Goal: Task Accomplishment & Management: Manage account settings

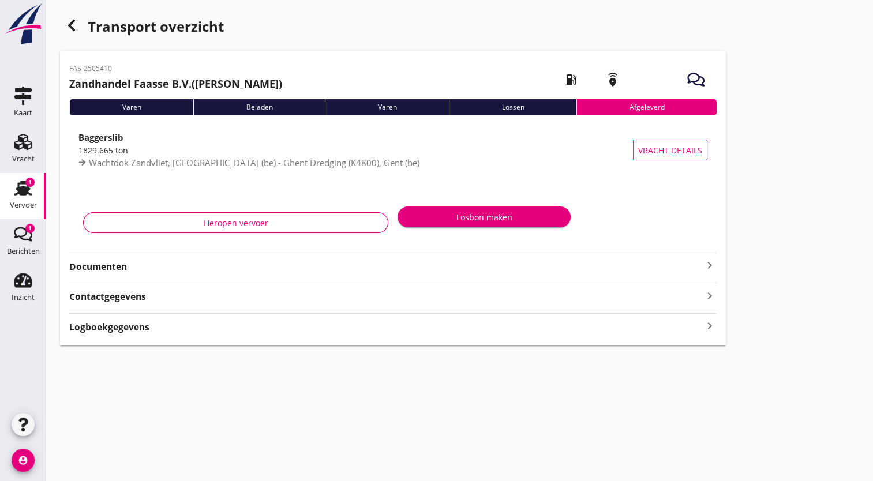
click at [24, 182] on use at bounding box center [23, 188] width 18 height 15
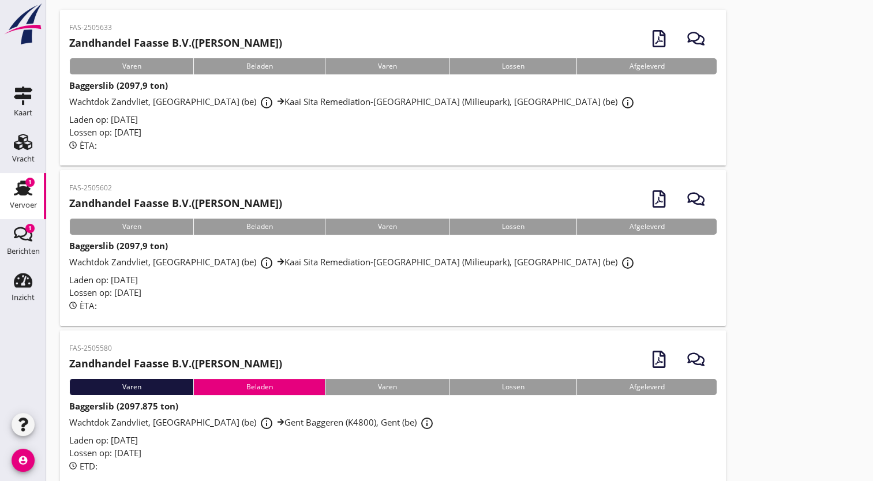
scroll to position [99, 0]
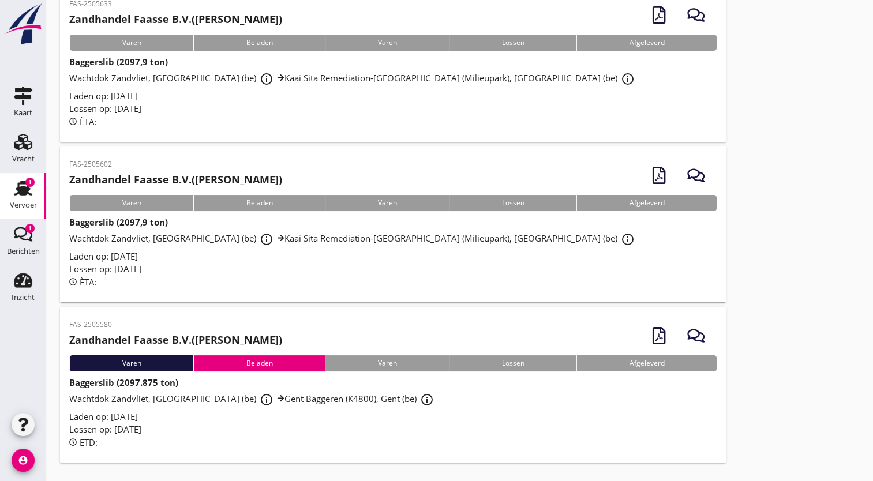
click at [314, 396] on font "Gent Baggeren (K4800), Gent (be)" at bounding box center [350, 399] width 132 height 12
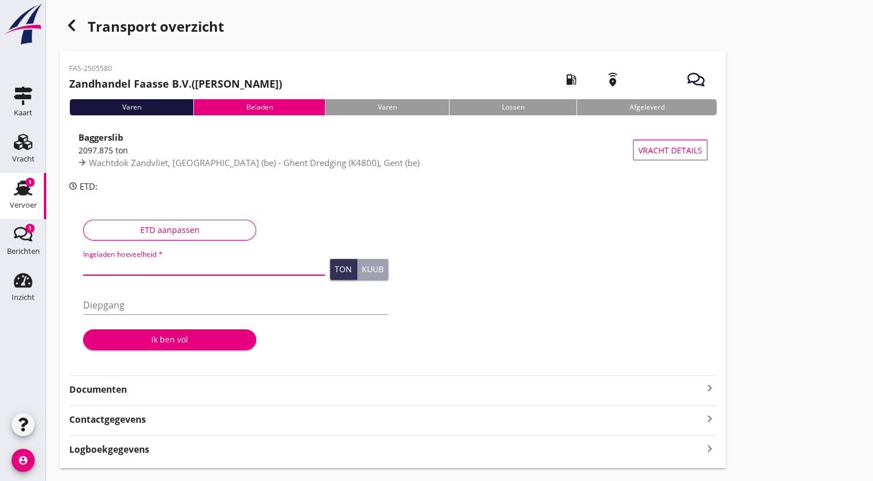
click at [128, 268] on input "Ingeladen hoeveelheid *" at bounding box center [204, 266] width 242 height 18
type input "1709"
type input "1709.137"
click at [125, 309] on input "Diepgang" at bounding box center [235, 305] width 305 height 18
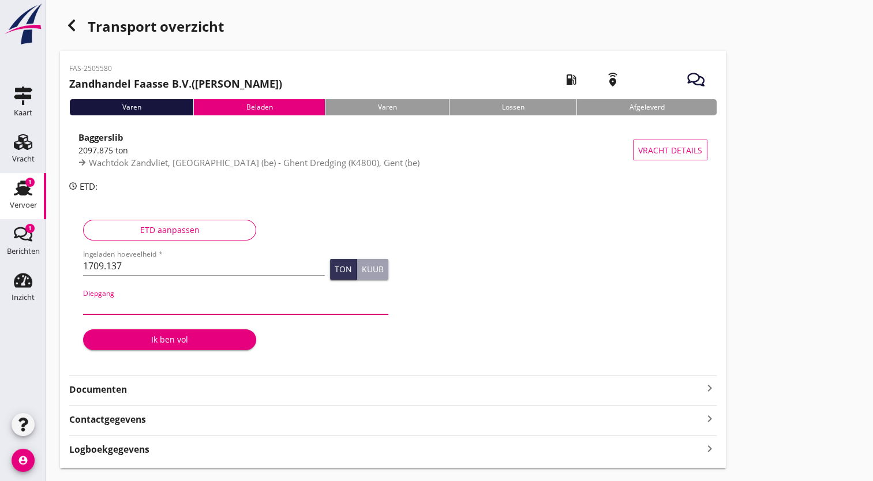
type input "3"
type input "2"
type input "2.94"
click at [157, 337] on font "Ik ben vol" at bounding box center [169, 339] width 37 height 12
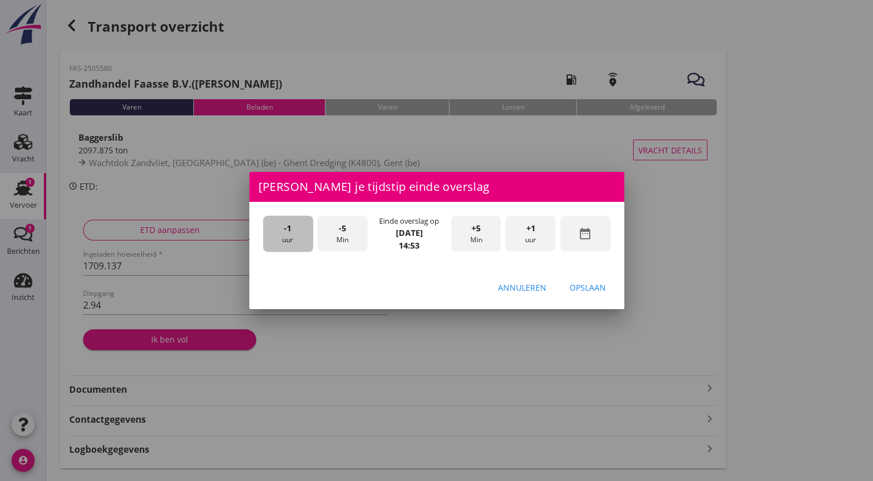
click at [287, 239] on font "uur" at bounding box center [287, 240] width 11 height 10
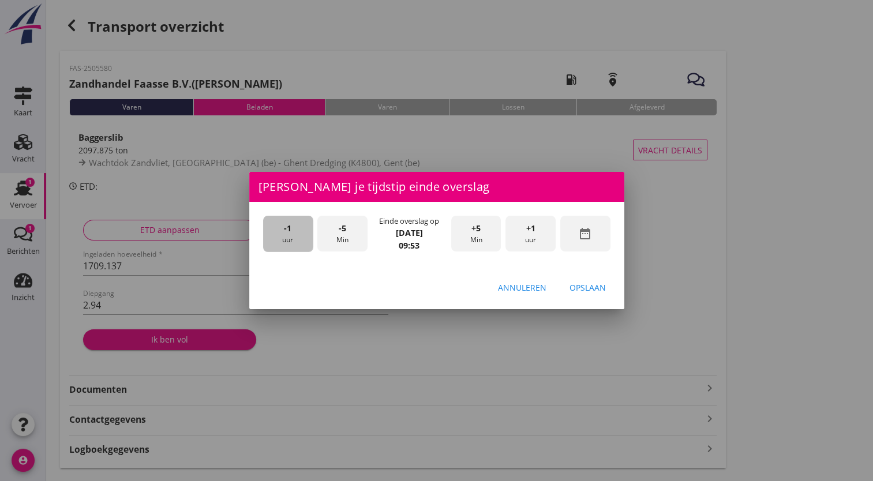
click at [287, 239] on font "uur" at bounding box center [287, 240] width 11 height 10
click at [269, 230] on div "-1 uur" at bounding box center [288, 234] width 50 height 36
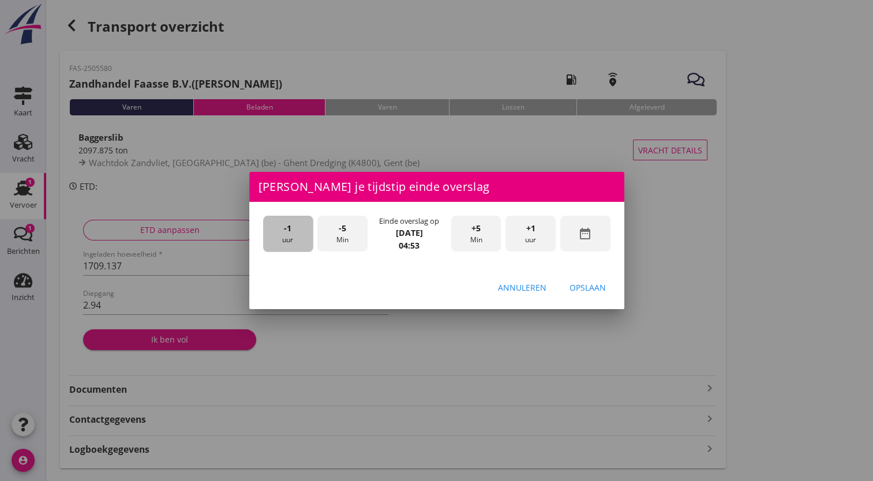
click at [269, 230] on div "-1 uur" at bounding box center [288, 234] width 50 height 36
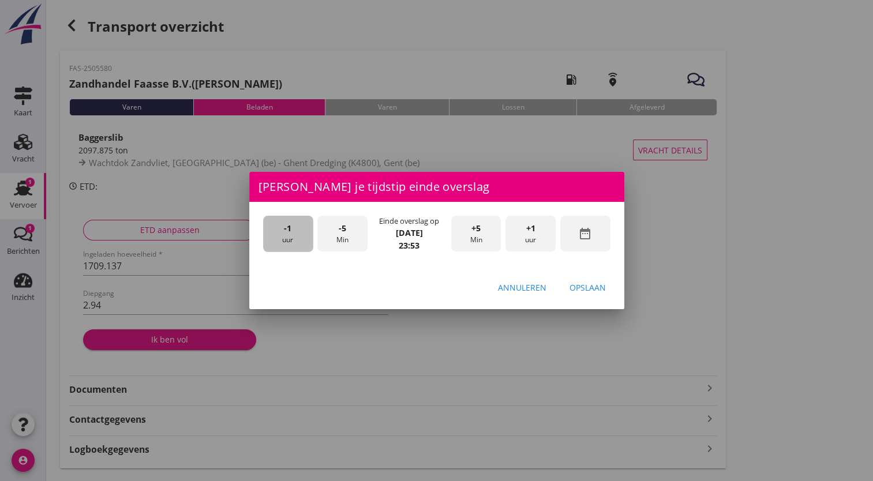
click at [269, 230] on div "-1 uur" at bounding box center [288, 234] width 50 height 36
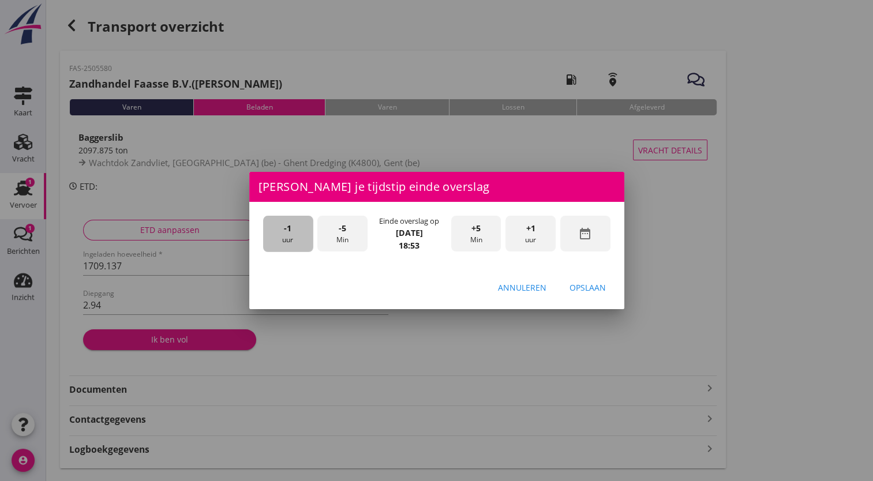
click at [269, 230] on div "-1 uur" at bounding box center [288, 234] width 50 height 36
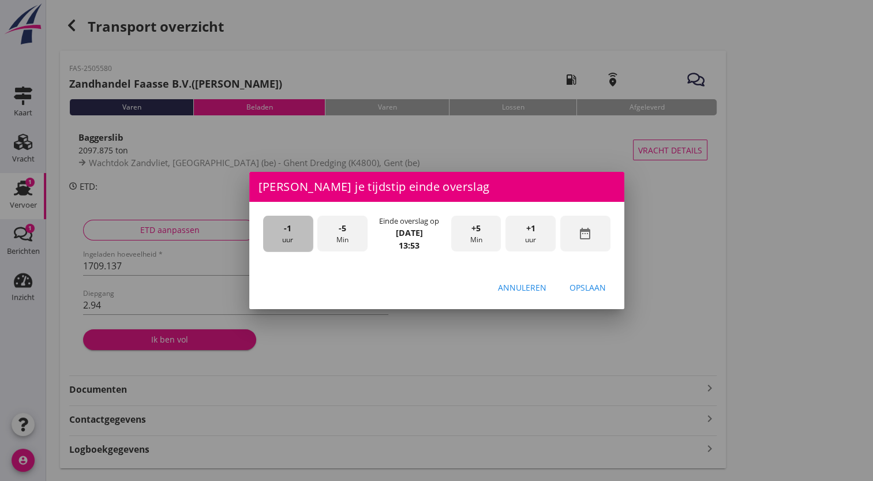
click at [269, 230] on div "-1 uur" at bounding box center [288, 234] width 50 height 36
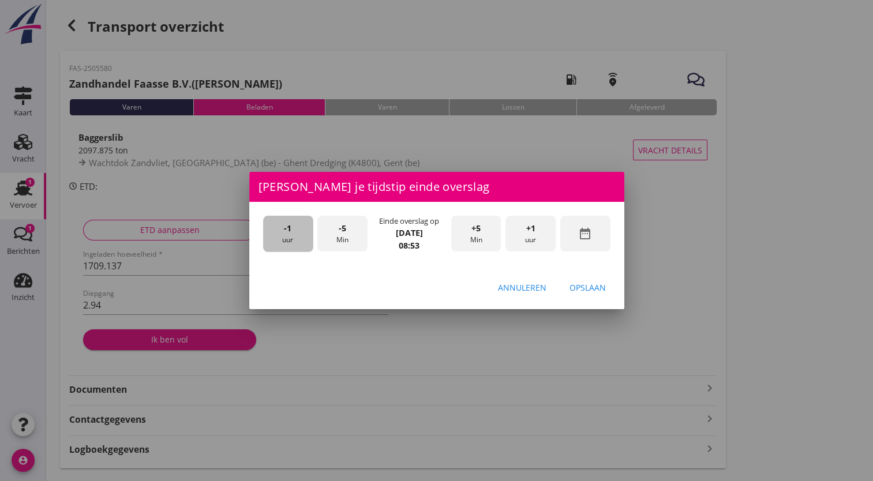
click at [269, 230] on div "-1 uur" at bounding box center [288, 234] width 50 height 36
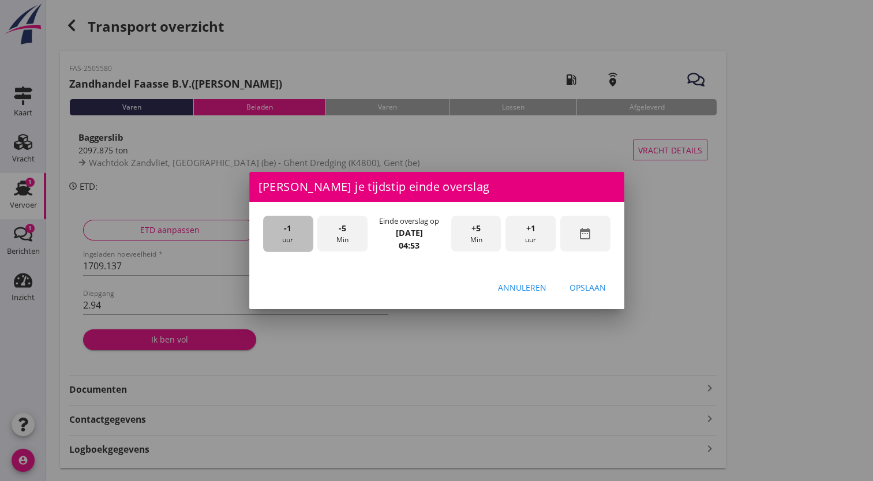
click at [269, 230] on div "-1 uur" at bounding box center [288, 234] width 50 height 36
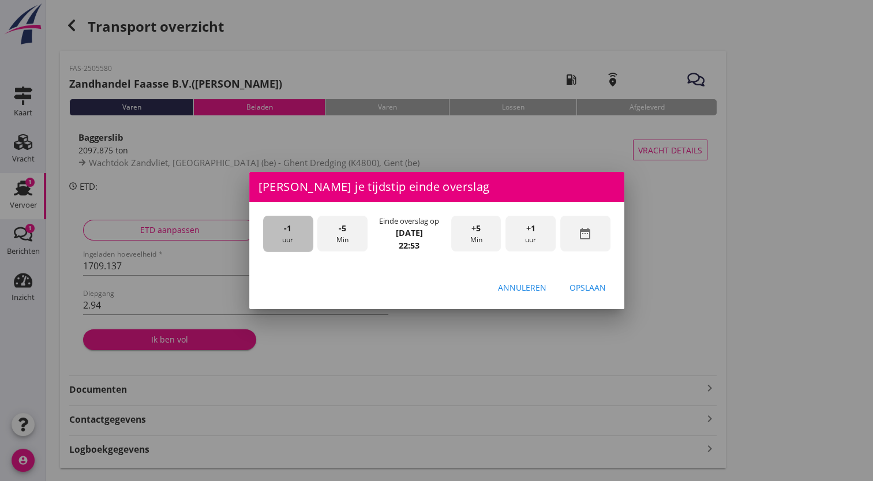
click at [269, 230] on div "-1 uur" at bounding box center [288, 234] width 50 height 36
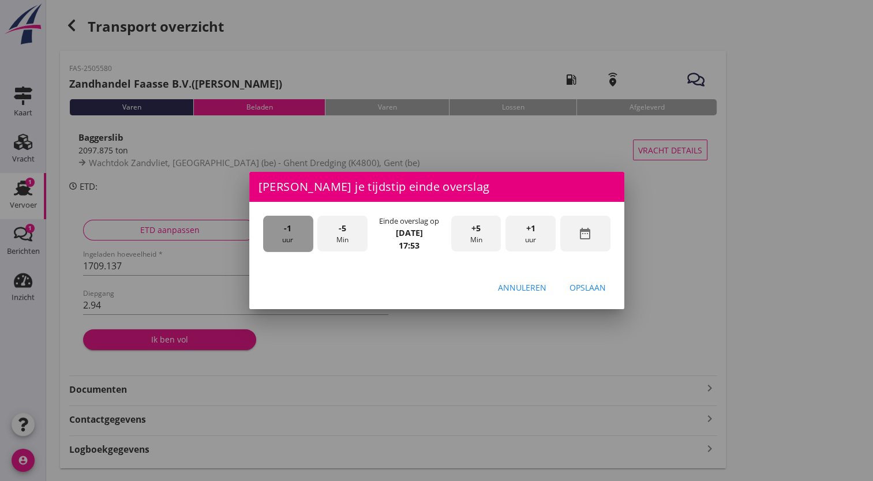
click at [269, 230] on div "-1 uur" at bounding box center [288, 234] width 50 height 36
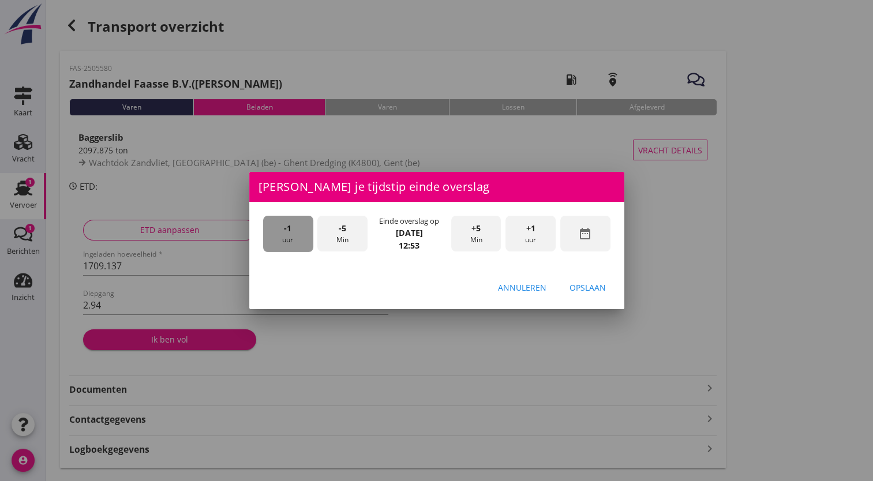
click at [269, 230] on div "-1 uur" at bounding box center [288, 234] width 50 height 36
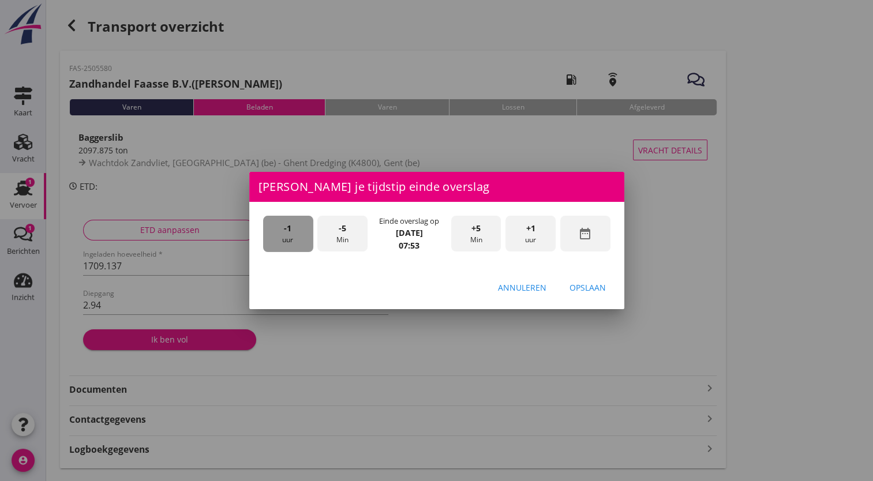
click at [269, 230] on div "-1 uur" at bounding box center [288, 234] width 50 height 36
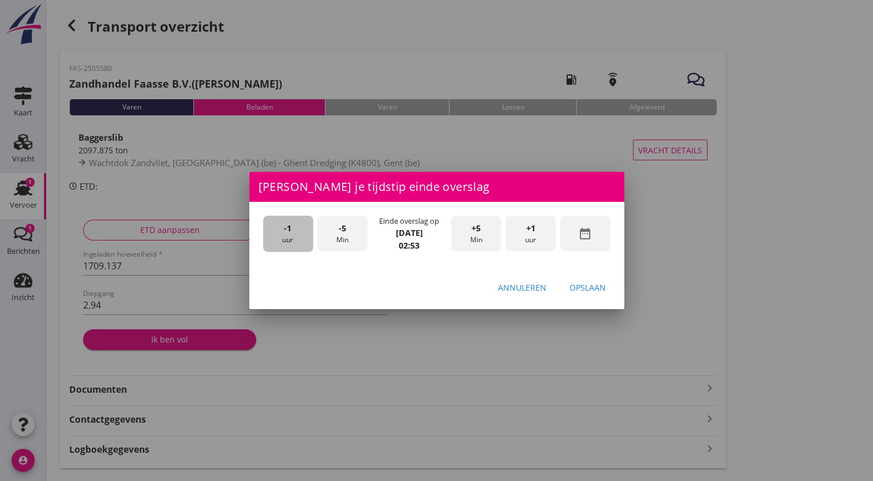
click at [269, 230] on div "-1 uur" at bounding box center [288, 234] width 50 height 36
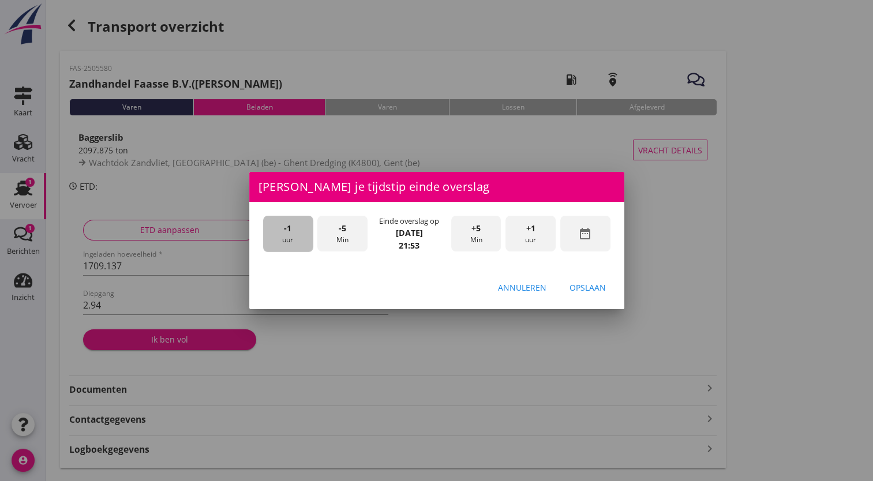
click at [269, 230] on div "-1 uur" at bounding box center [288, 234] width 50 height 36
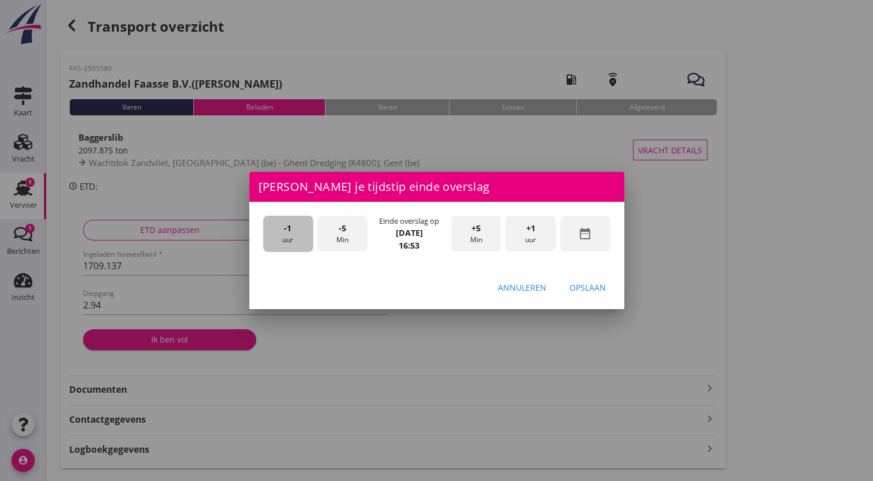
click at [269, 230] on div "-1 uur" at bounding box center [288, 234] width 50 height 36
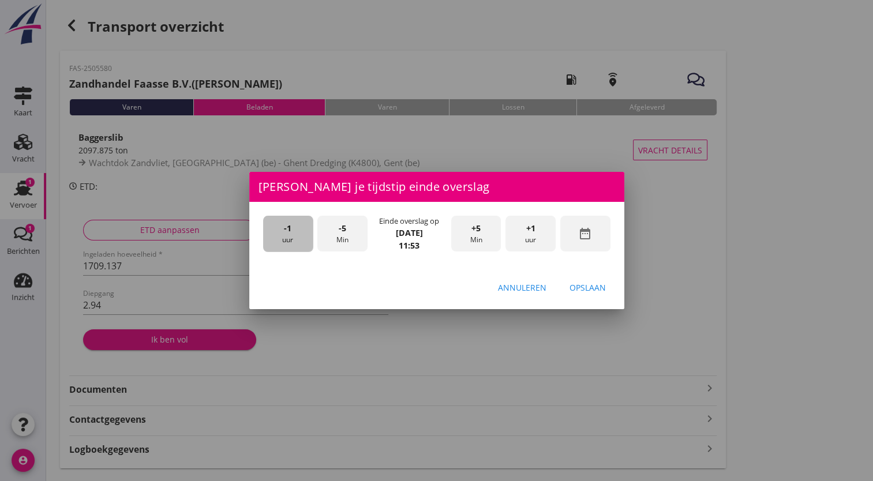
click at [269, 230] on div "-1 uur" at bounding box center [288, 234] width 50 height 36
click at [532, 240] on font "uur" at bounding box center [530, 240] width 11 height 10
click at [477, 237] on font "Min" at bounding box center [475, 240] width 12 height 10
click at [475, 242] on font "Min" at bounding box center [475, 240] width 12 height 10
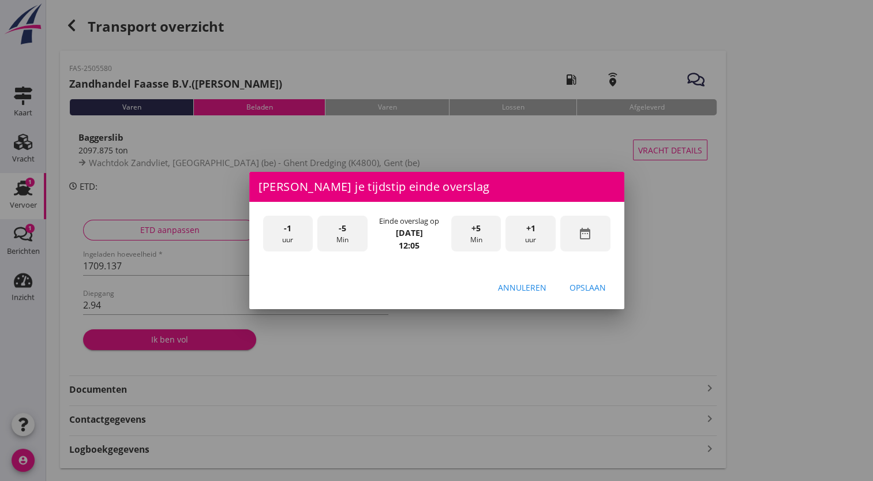
click at [475, 242] on font "Min" at bounding box center [475, 240] width 12 height 10
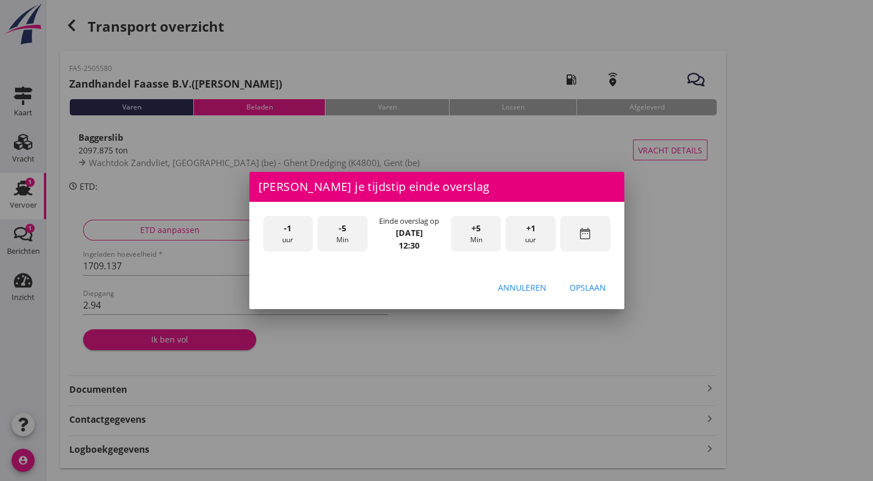
click at [588, 292] on div "Opslaan" at bounding box center [587, 287] width 36 height 12
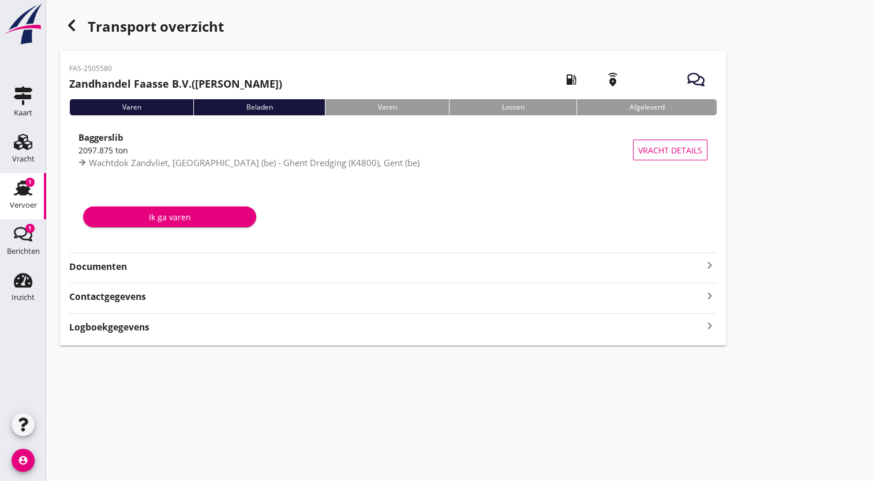
click at [175, 219] on font "Ik ga varen" at bounding box center [170, 217] width 42 height 12
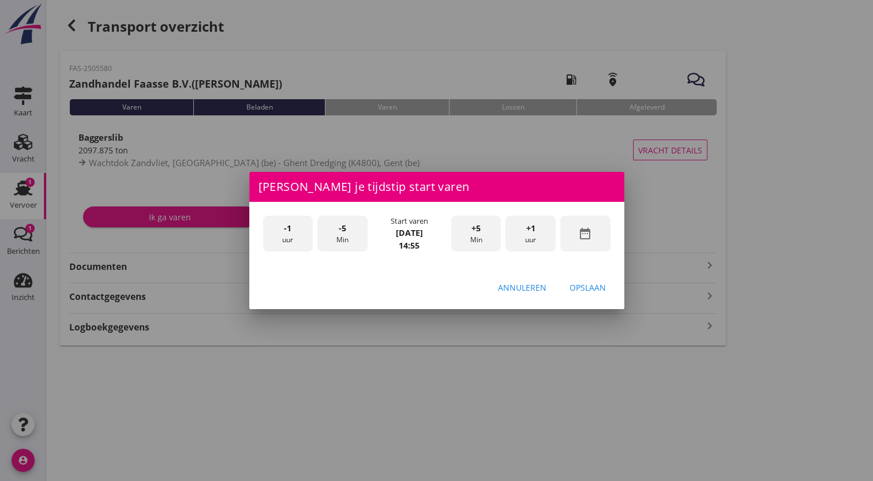
click at [290, 241] on font "uur" at bounding box center [287, 240] width 11 height 10
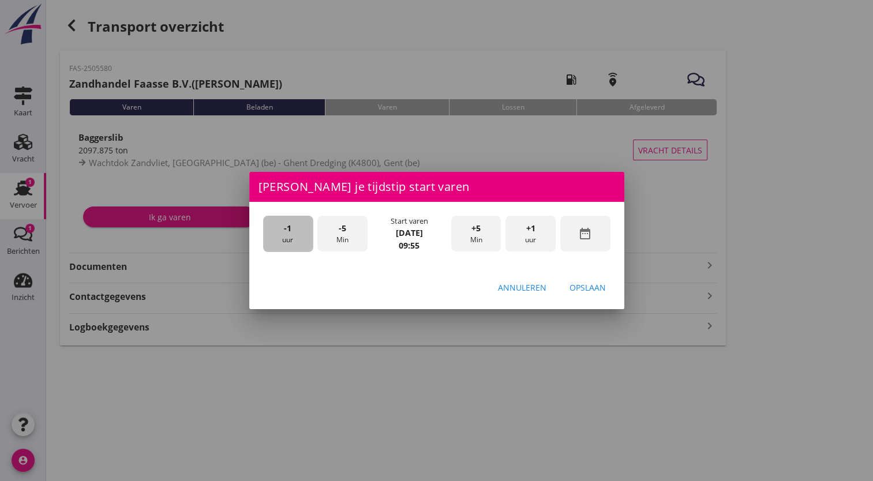
click at [290, 241] on font "uur" at bounding box center [287, 240] width 11 height 10
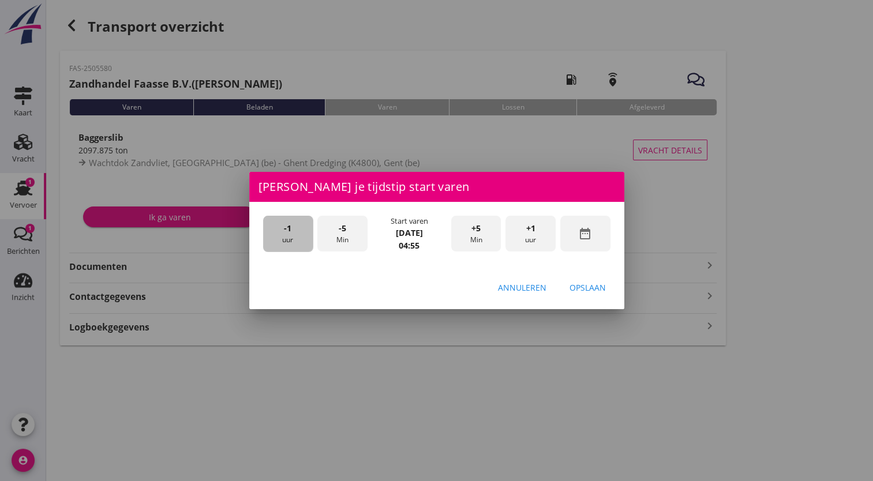
click at [290, 241] on font "uur" at bounding box center [287, 240] width 11 height 10
click at [344, 227] on span "-5" at bounding box center [342, 228] width 7 height 13
click at [578, 284] on div "Opslaan" at bounding box center [587, 287] width 36 height 12
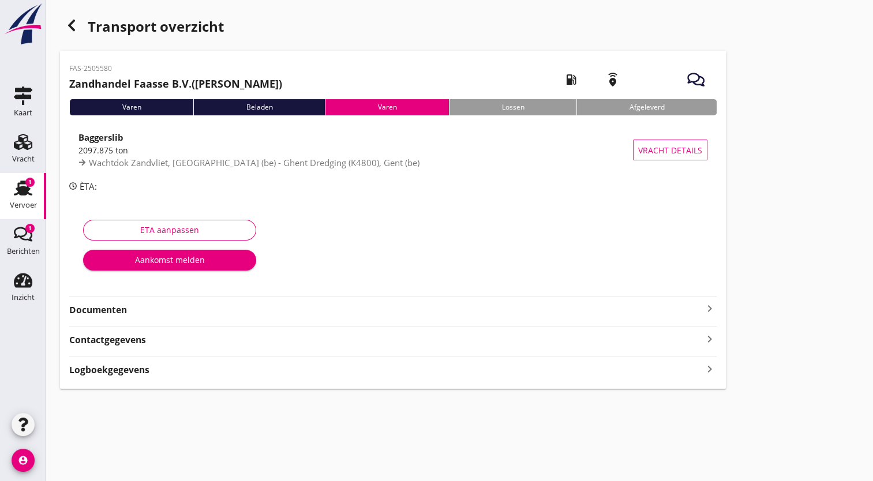
click at [166, 258] on font "Aankomst melden" at bounding box center [170, 260] width 70 height 12
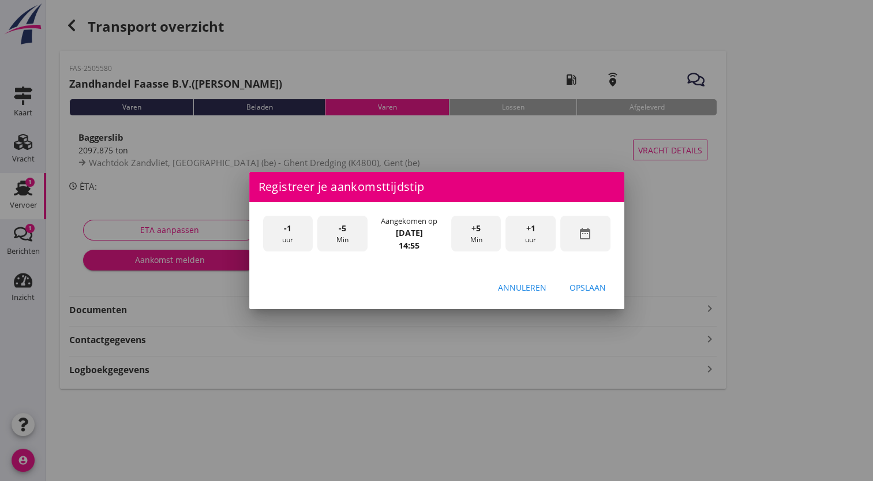
click at [291, 238] on font "uur" at bounding box center [287, 240] width 11 height 10
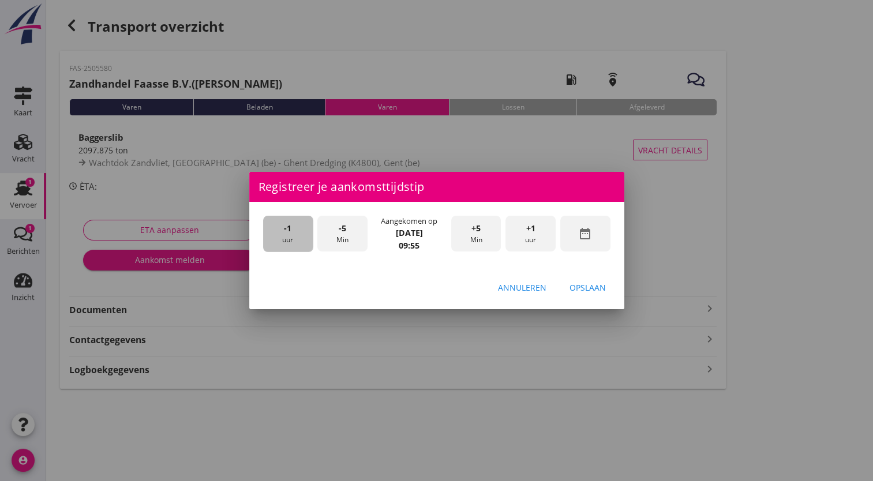
click at [291, 238] on font "uur" at bounding box center [287, 240] width 11 height 10
click at [585, 287] on div "Opslaan" at bounding box center [587, 287] width 36 height 12
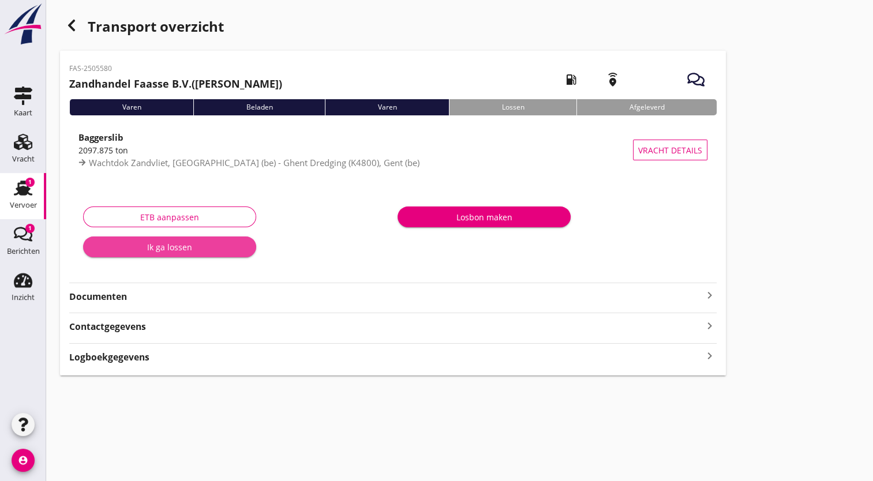
click at [189, 252] on font "Ik ga lossen" at bounding box center [169, 247] width 45 height 12
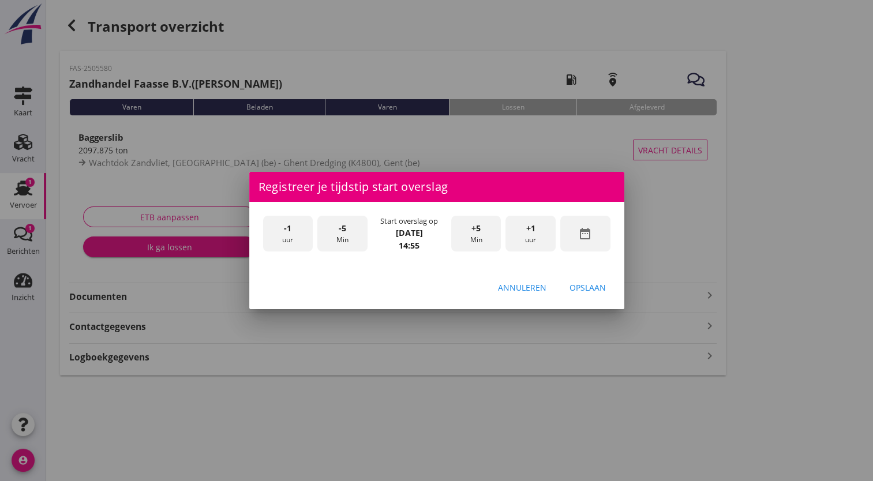
click at [291, 240] on font "uur" at bounding box center [287, 240] width 11 height 10
click at [289, 240] on font "uur" at bounding box center [287, 240] width 11 height 10
click at [289, 231] on span "-1" at bounding box center [287, 228] width 7 height 13
click at [471, 239] on font "Min" at bounding box center [475, 240] width 12 height 10
click at [595, 282] on div "Opslaan" at bounding box center [587, 287] width 36 height 12
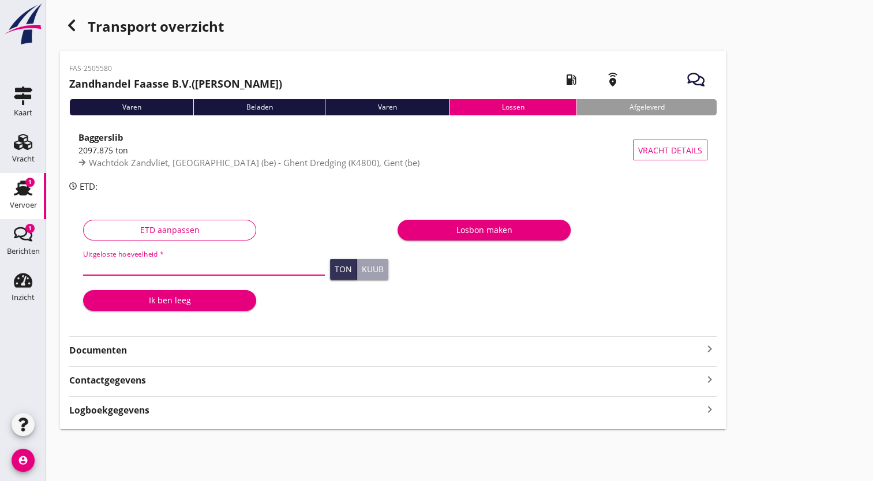
click at [172, 272] on input "Uitgeloste hoeveelheid *" at bounding box center [204, 266] width 242 height 18
type input "1709137"
click at [295, 315] on div "ETD aanpassen Uitgeloste hoeveelheid * 1709137 Ton Kuub Ik ben leeg" at bounding box center [235, 268] width 314 height 113
click at [185, 303] on font "Ik ben leeg" at bounding box center [170, 300] width 42 height 12
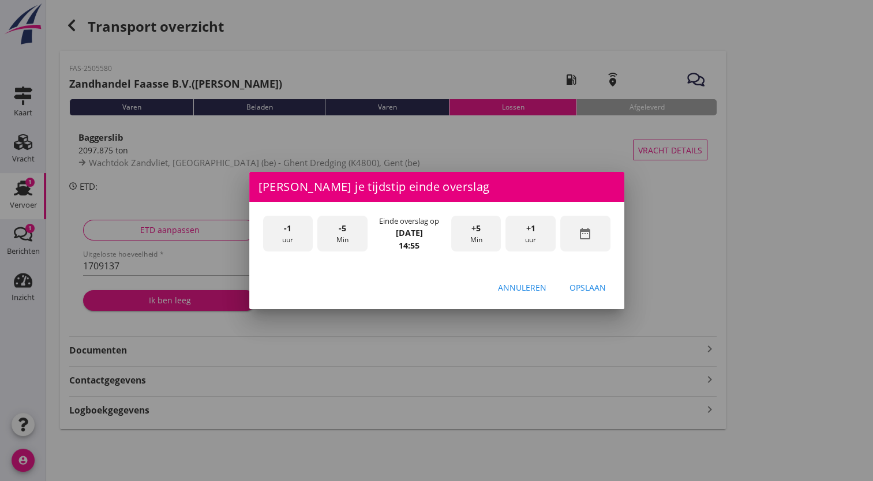
click at [532, 233] on span "+1" at bounding box center [530, 228] width 9 height 13
click at [302, 242] on div "-1 uur" at bounding box center [288, 234] width 50 height 36
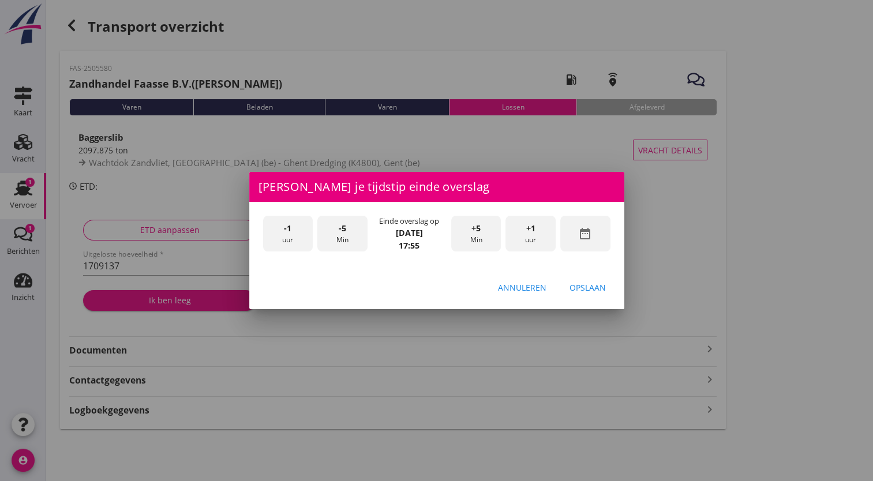
click at [476, 240] on font "Min" at bounding box center [475, 240] width 12 height 10
click at [587, 288] on div "Opslaan" at bounding box center [587, 287] width 36 height 12
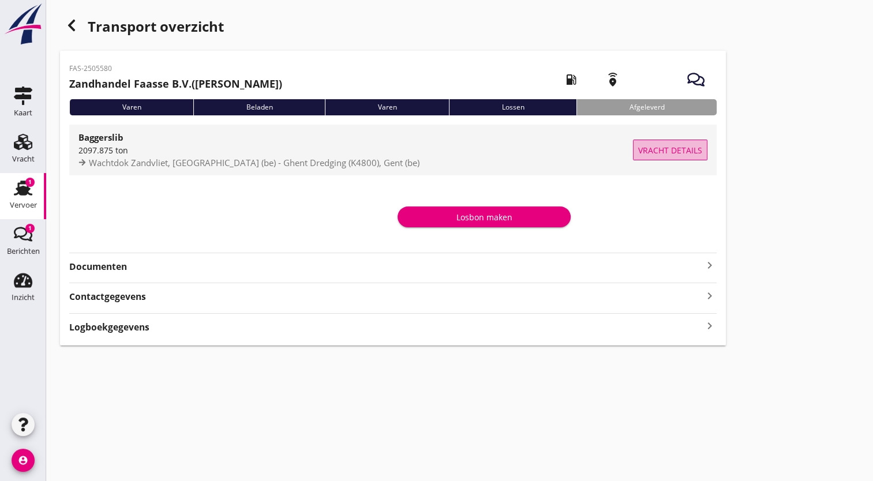
click at [681, 149] on span "Vracht details" at bounding box center [670, 150] width 64 height 12
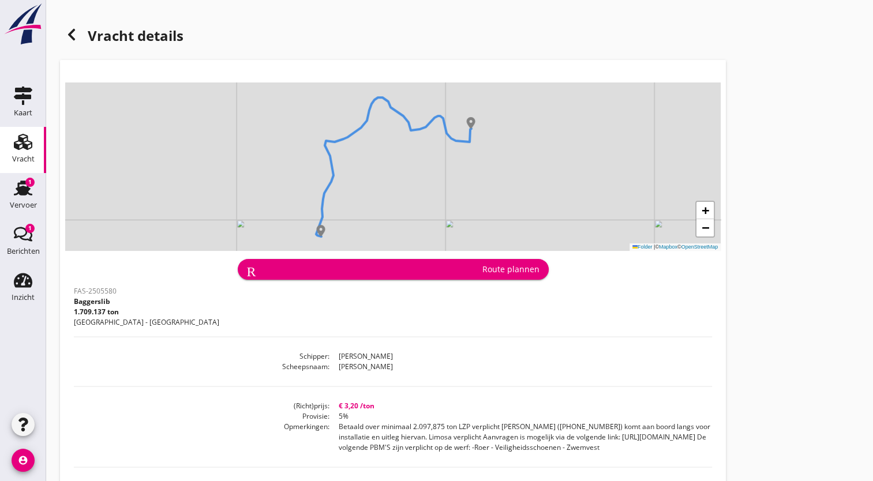
click at [67, 36] on icon at bounding box center [72, 35] width 14 height 14
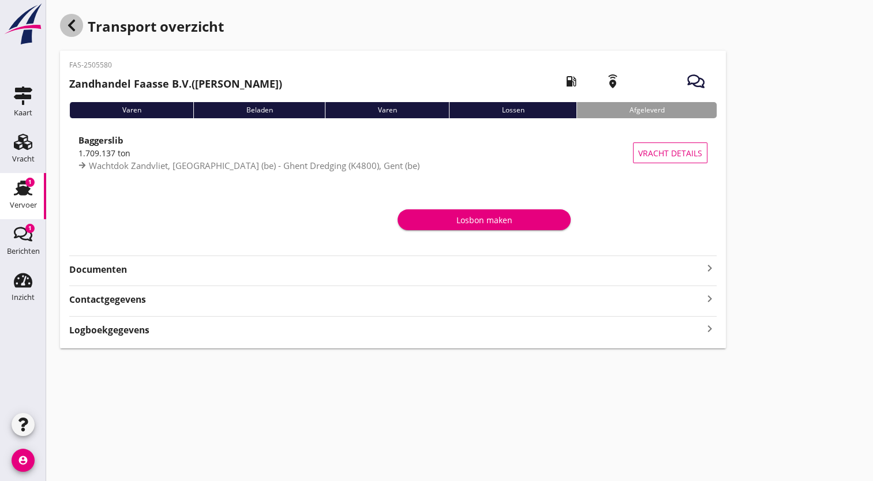
click at [74, 28] on icon "button" at bounding box center [72, 25] width 14 height 14
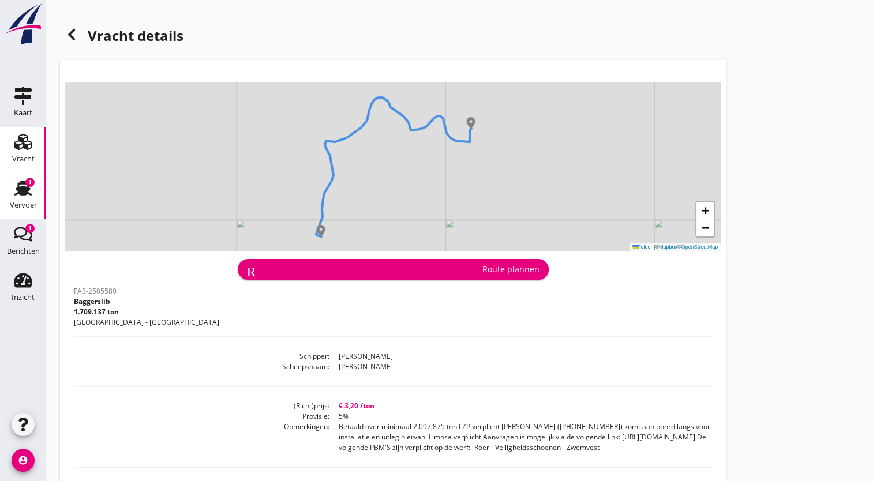
click at [27, 191] on use at bounding box center [23, 188] width 18 height 15
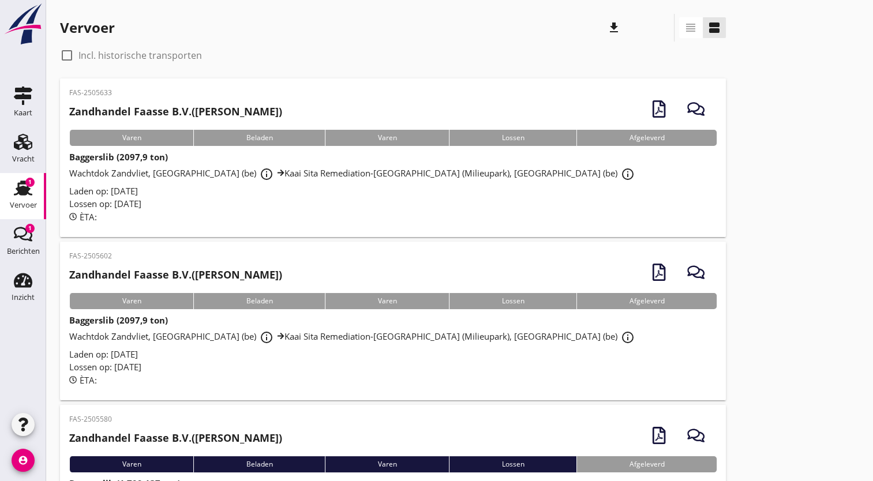
click at [473, 337] on div "Wachtdok Zandvliet, [GEOGRAPHIC_DATA] (be) info_outline Kaai Sita Remediation-[…" at bounding box center [392, 337] width 647 height 21
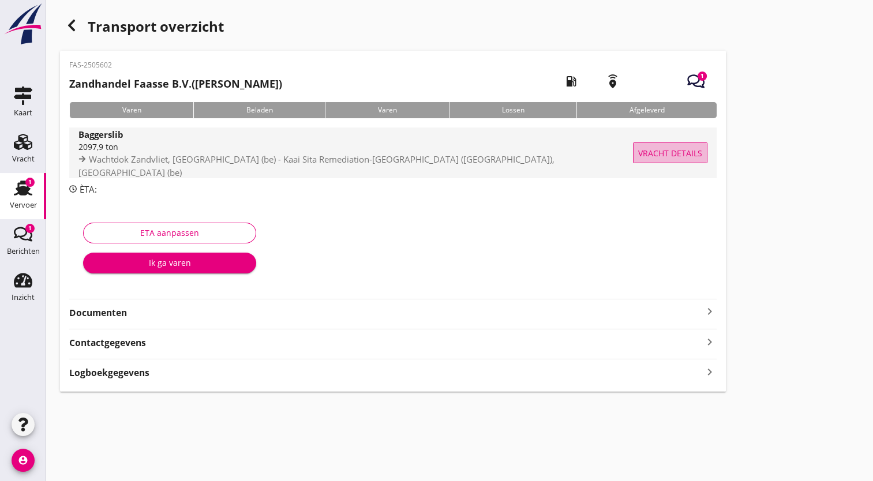
click at [669, 151] on span "Vracht details" at bounding box center [670, 153] width 64 height 12
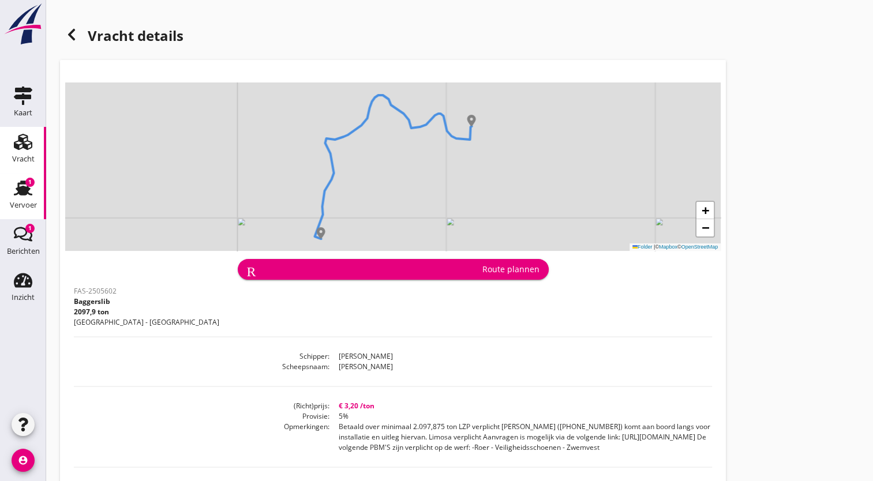
click at [23, 185] on icon "Vervoer" at bounding box center [23, 188] width 18 height 18
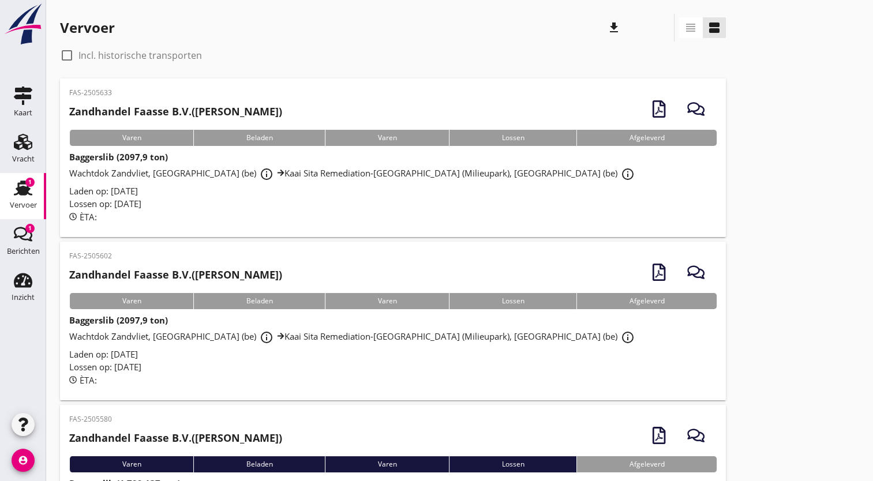
click at [509, 205] on div "Lossen op: [DATE]" at bounding box center [392, 203] width 647 height 13
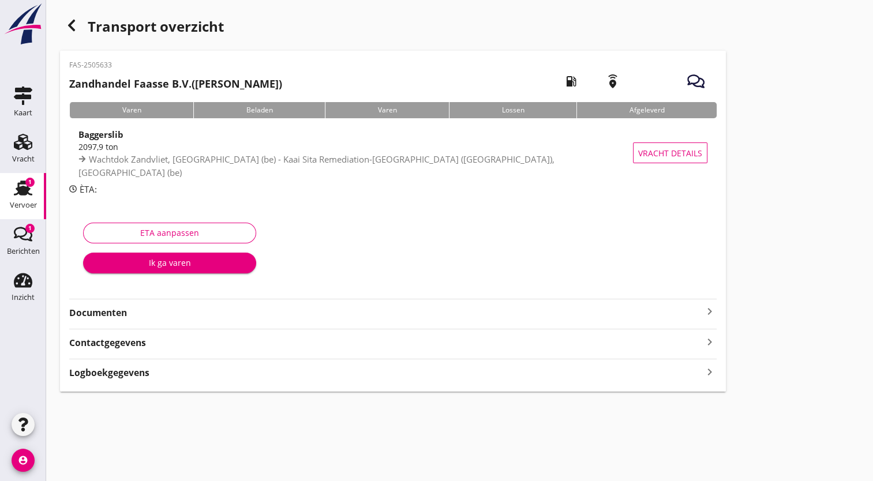
click at [774, 376] on div "Transport overzicht FAS-2505633 Zandhandel Faasse B.V. ([PERSON_NAME]) local_ga…" at bounding box center [459, 202] width 826 height 405
click at [618, 306] on strong "Documenten" at bounding box center [385, 312] width 633 height 13
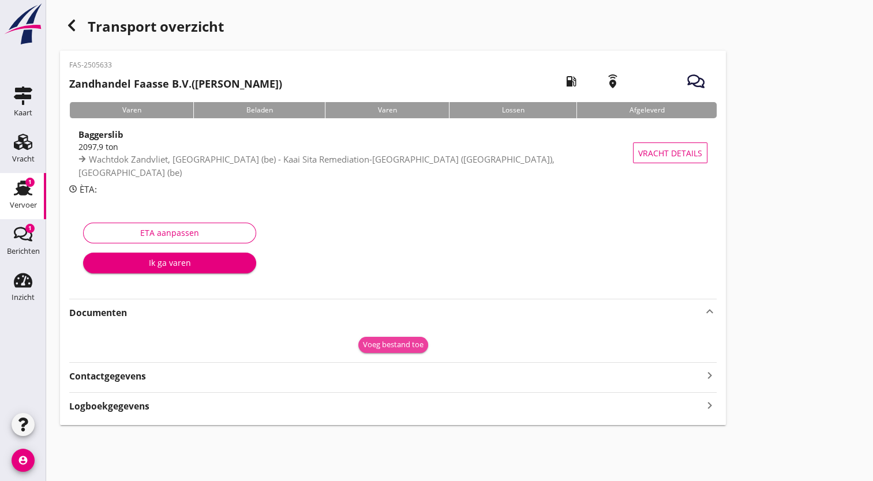
click at [406, 347] on div "Voeg bestand toe" at bounding box center [393, 345] width 61 height 12
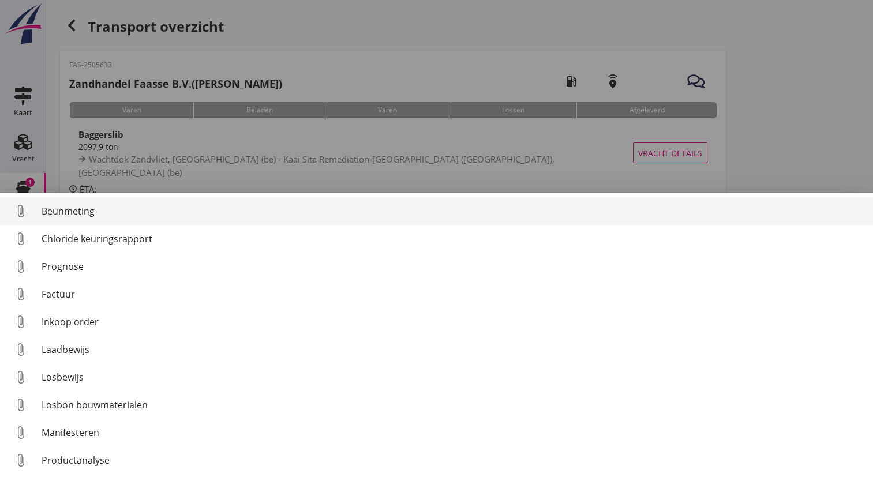
click at [77, 209] on div "Beunmeting" at bounding box center [453, 211] width 822 height 14
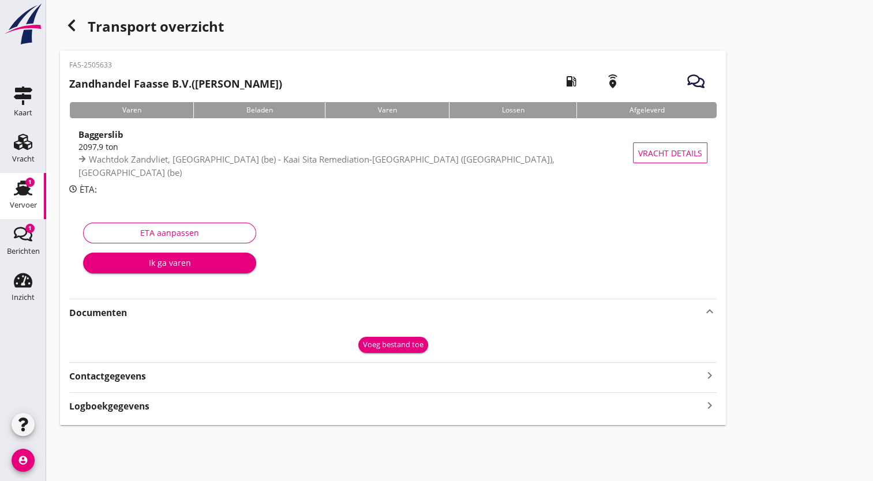
click at [388, 344] on div "Voeg bestand toe" at bounding box center [393, 345] width 61 height 12
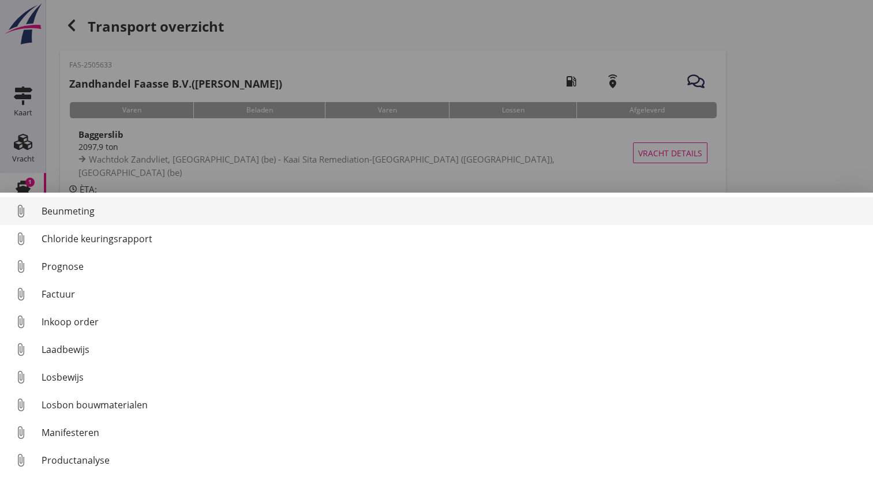
click at [91, 217] on div "Beunmeting" at bounding box center [453, 211] width 822 height 14
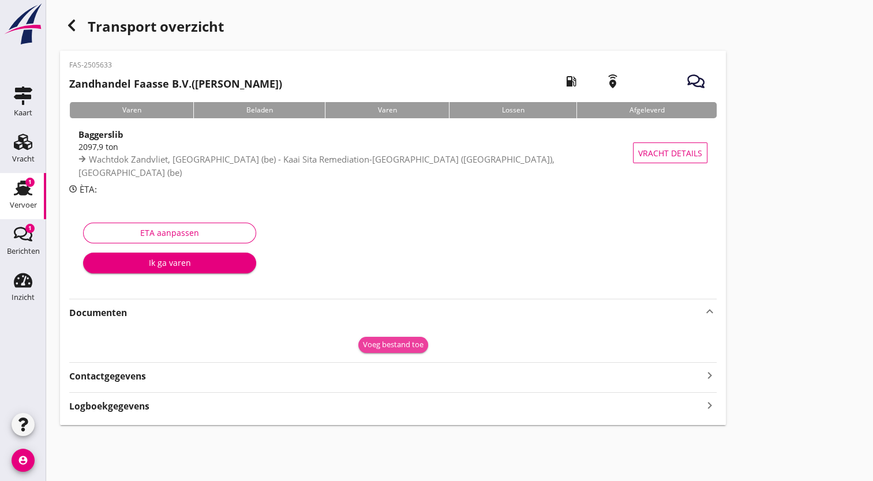
click at [409, 345] on div "Voeg bestand toe" at bounding box center [393, 345] width 61 height 12
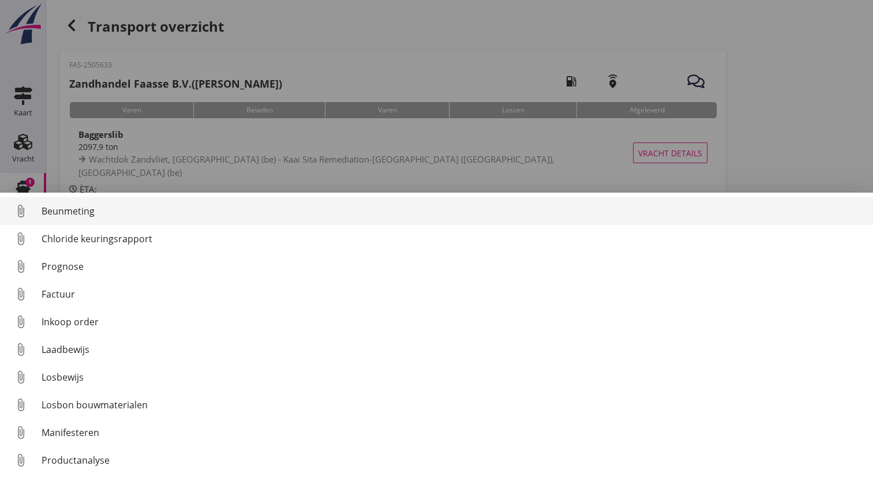
click at [93, 209] on div "Beunmeting" at bounding box center [453, 211] width 822 height 14
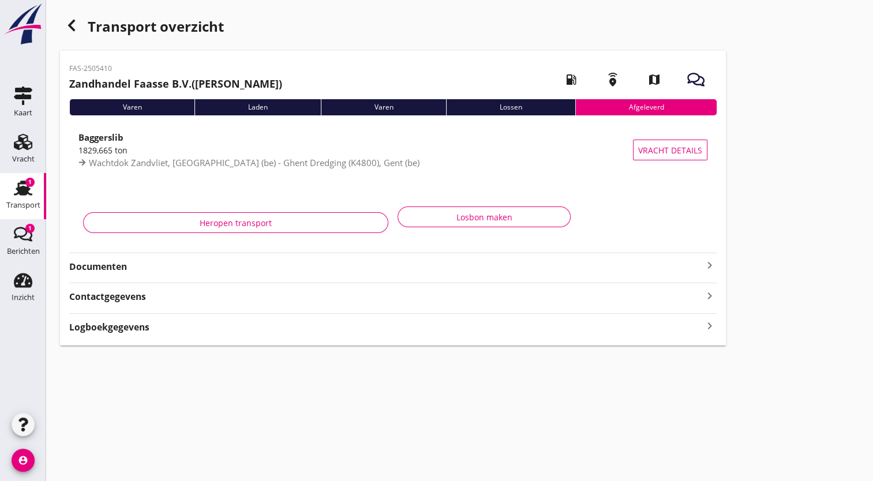
click at [278, 268] on strong "Documenten" at bounding box center [385, 266] width 633 height 13
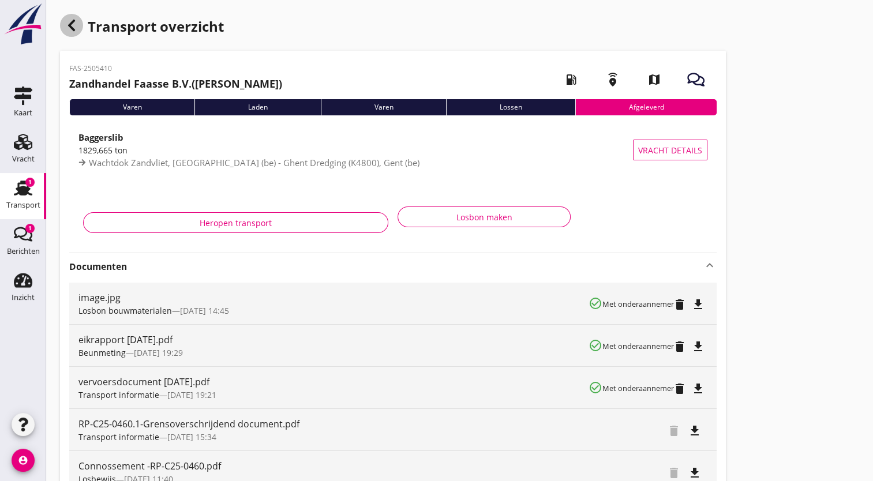
click at [73, 20] on use "button" at bounding box center [71, 26] width 7 height 12
click at [74, 25] on icon "button" at bounding box center [72, 25] width 14 height 14
click at [73, 23] on icon "button" at bounding box center [72, 25] width 14 height 14
click at [73, 20] on use "button" at bounding box center [71, 26] width 7 height 12
